Goal: Task Accomplishment & Management: Manage account settings

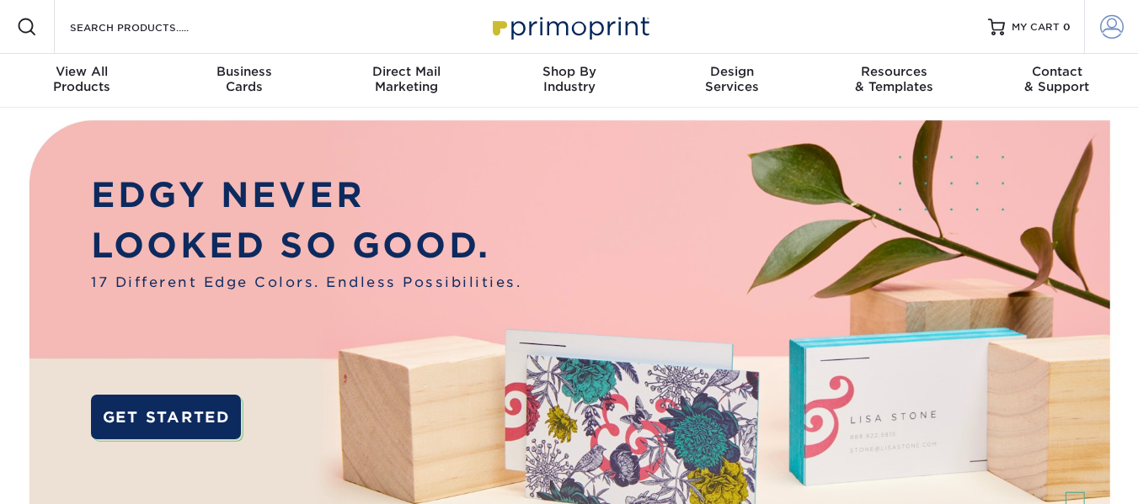
click at [1123, 29] on span at bounding box center [1112, 27] width 24 height 24
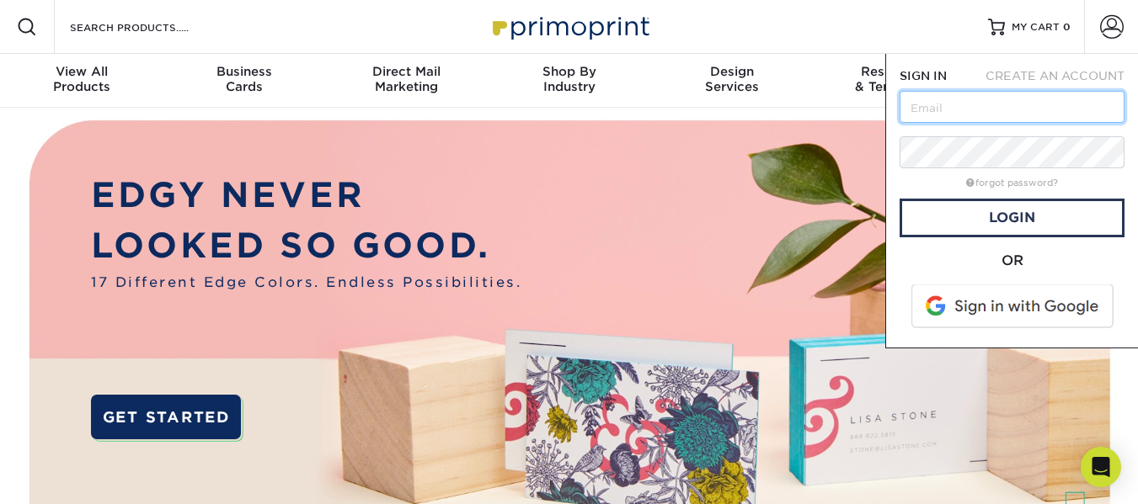
click at [965, 115] on input "text" at bounding box center [1011, 107] width 225 height 32
type input "[PERSON_NAME][EMAIL_ADDRESS][DOMAIN_NAME]"
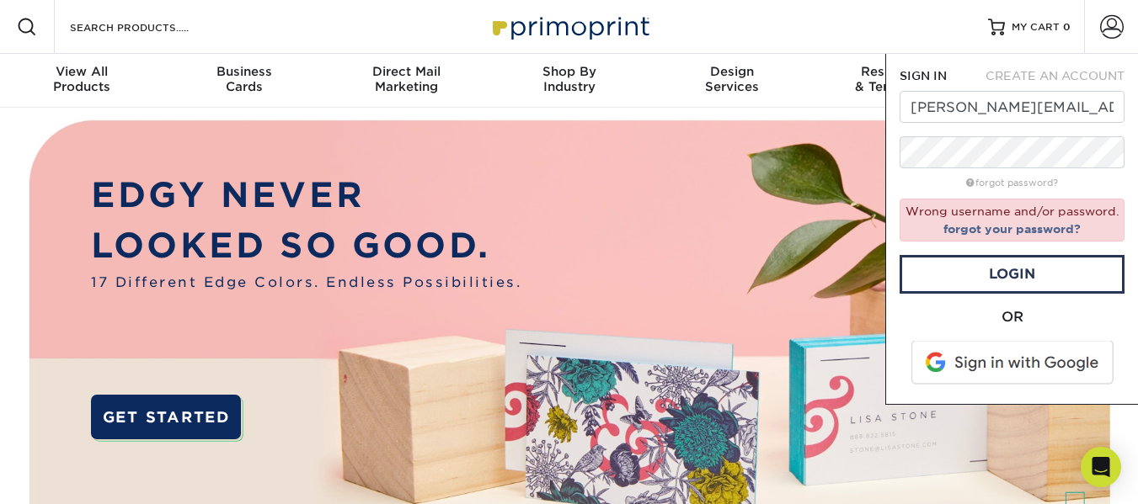
click at [912, 315] on div "OR" at bounding box center [1011, 317] width 225 height 20
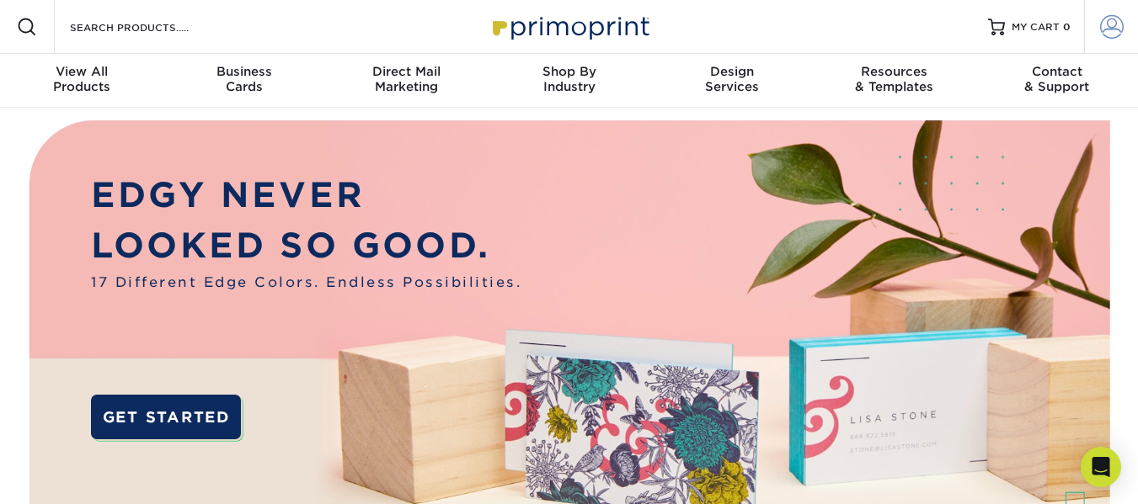
click at [1106, 31] on span at bounding box center [1112, 27] width 24 height 24
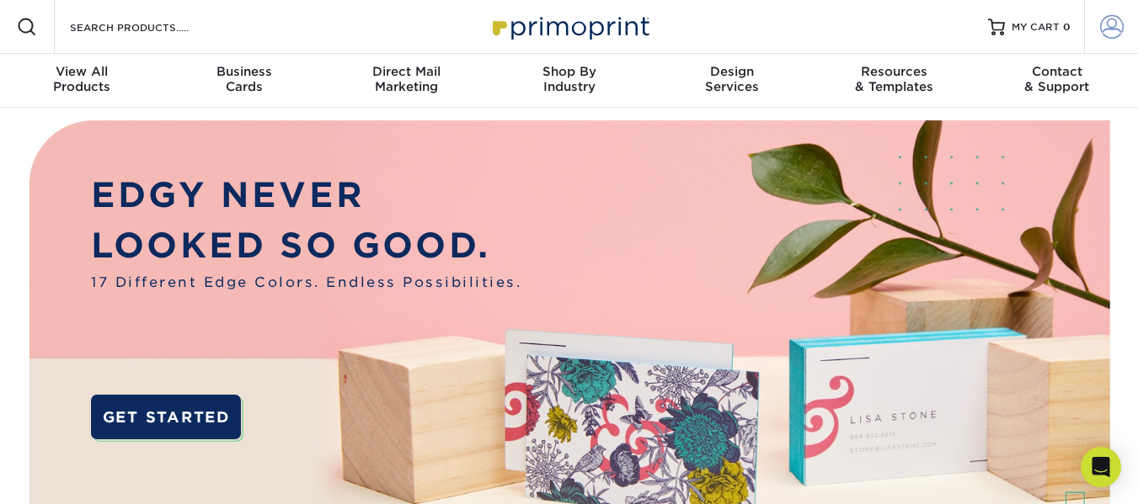
click at [1100, 24] on span at bounding box center [1112, 27] width 24 height 24
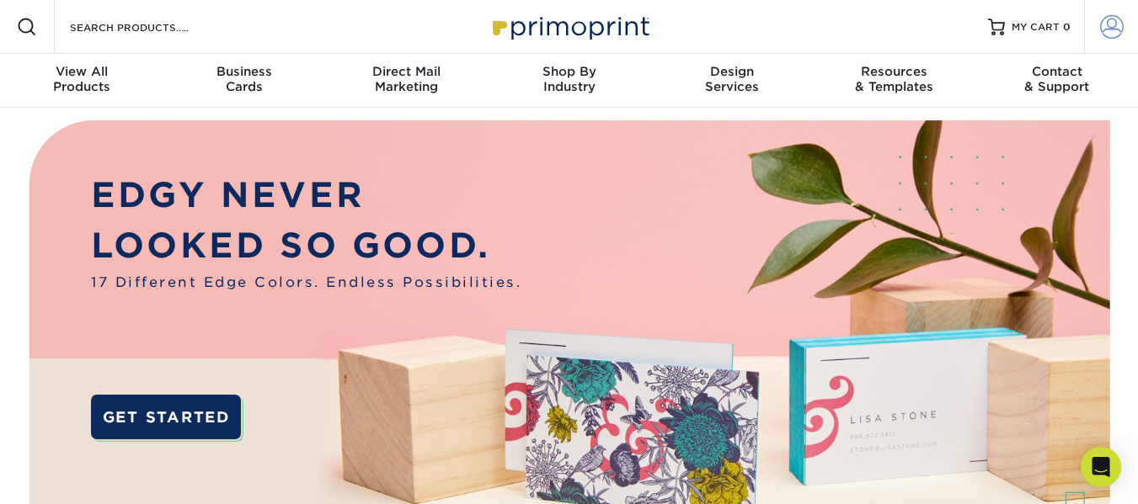
click at [1114, 35] on span at bounding box center [1112, 27] width 24 height 24
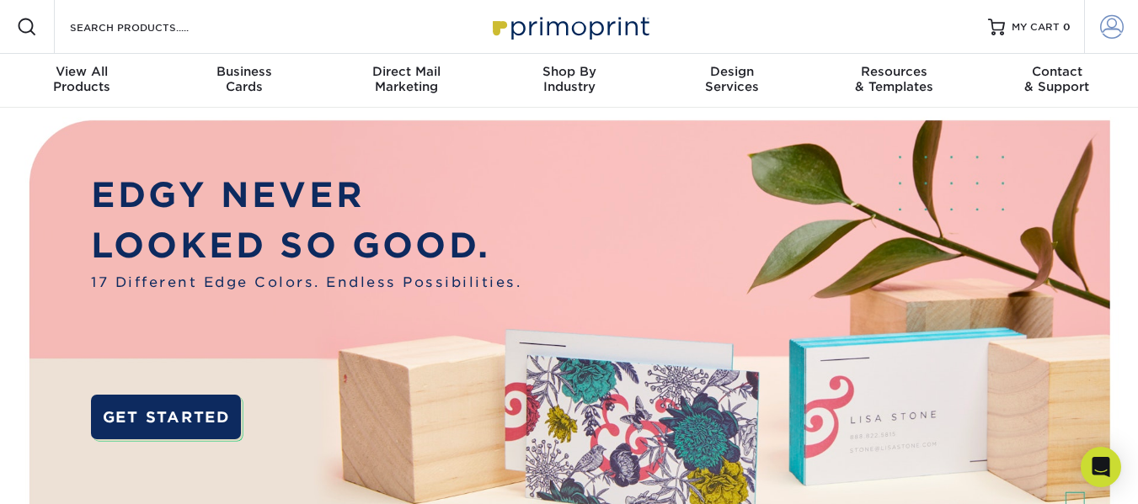
click at [1107, 40] on link "Account" at bounding box center [1111, 27] width 54 height 54
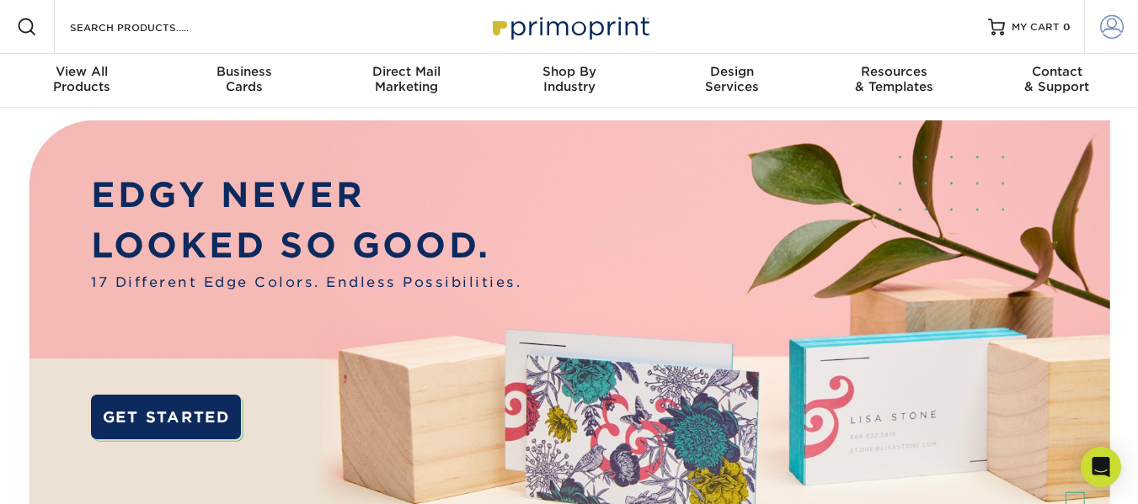
click at [1116, 33] on span at bounding box center [1112, 27] width 24 height 24
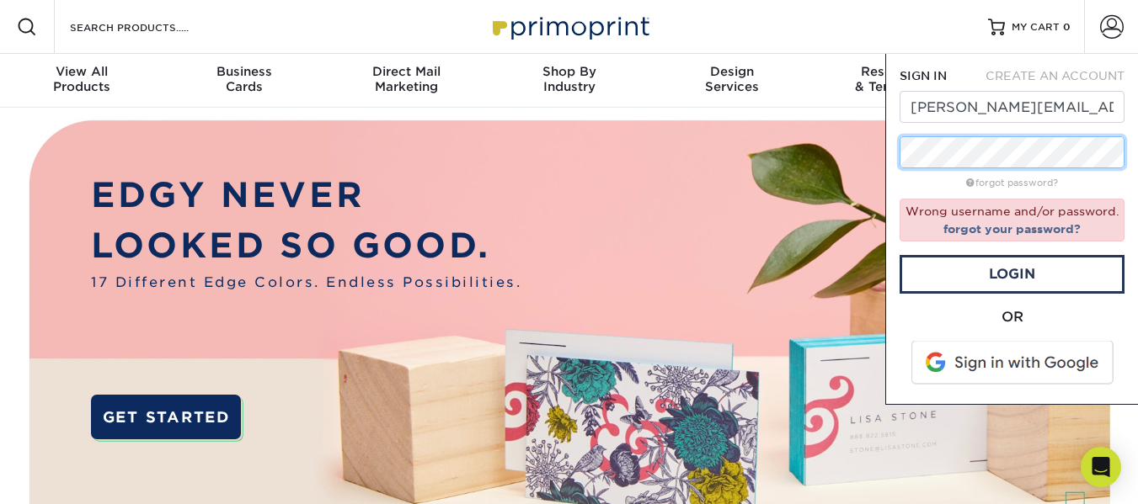
click at [899, 154] on div "SIGN IN CREATE AN ACCOUNT [PERSON_NAME][EMAIL_ADDRESS][DOMAIN_NAME] forgot pass…" at bounding box center [1011, 229] width 253 height 351
